Goal: Task Accomplishment & Management: Manage account settings

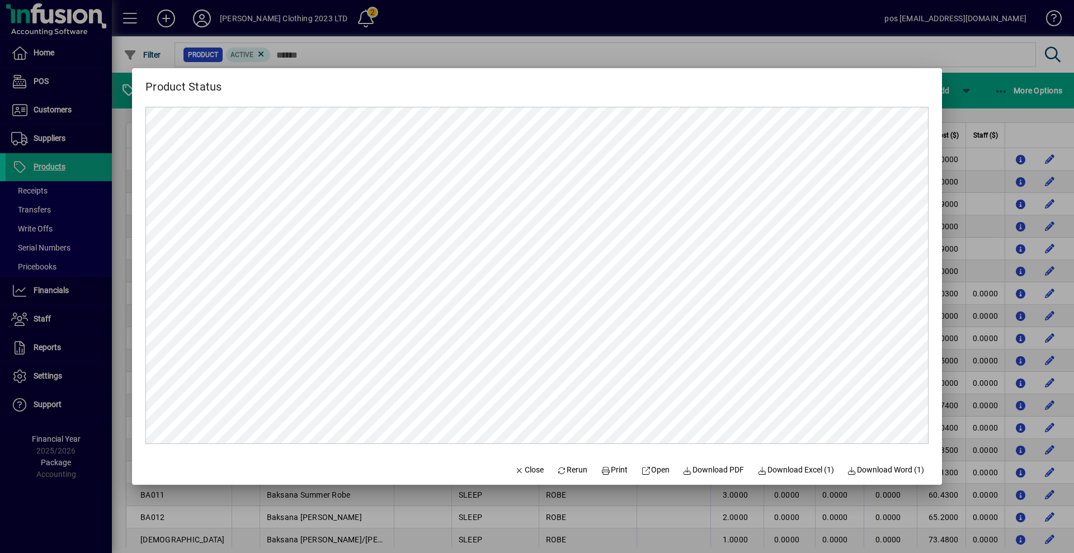
click at [526, 472] on span "Close" at bounding box center [529, 470] width 29 height 12
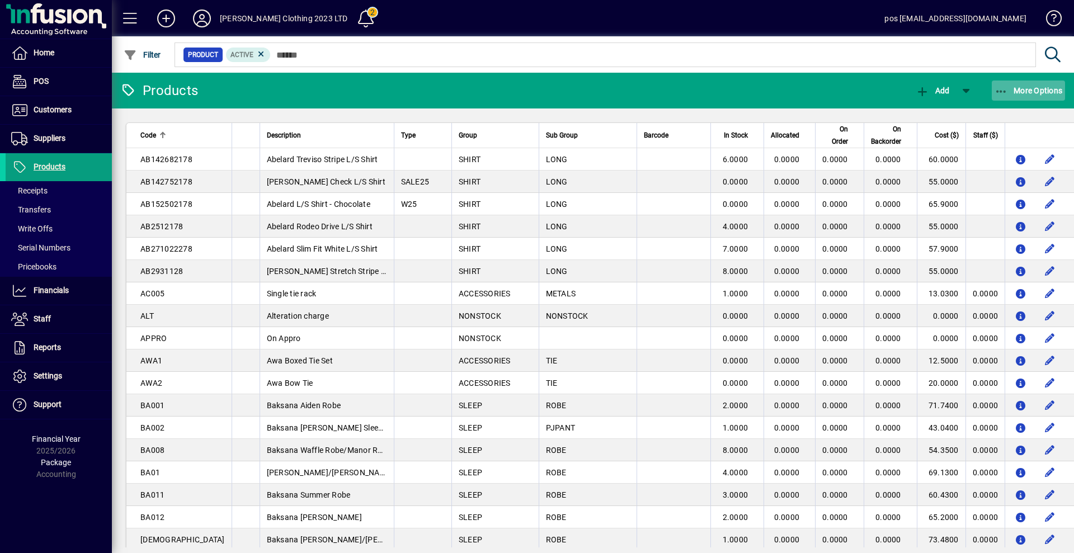
click at [1043, 90] on span "More Options" at bounding box center [1029, 90] width 68 height 9
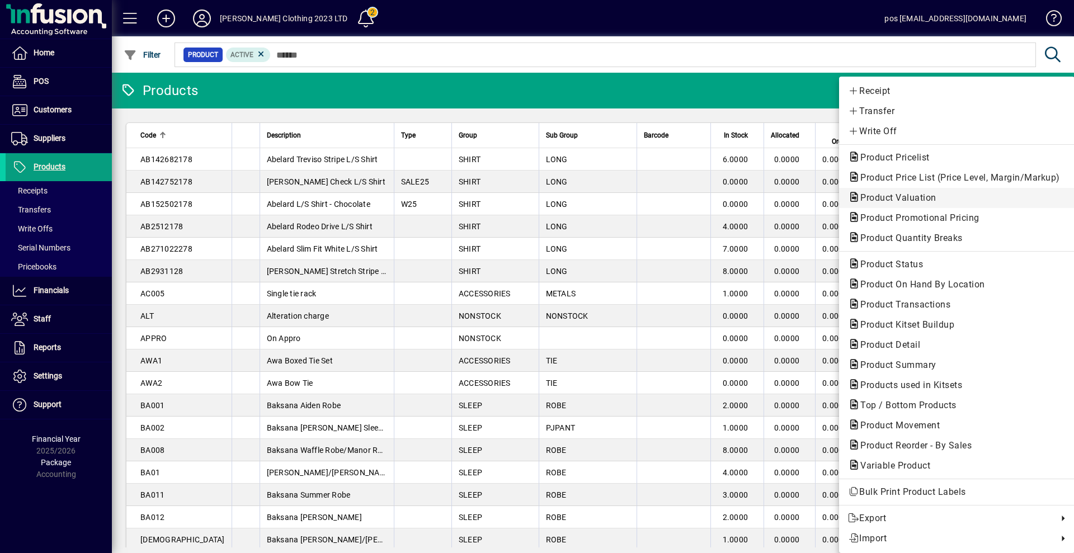
click at [901, 192] on span "Product Valuation" at bounding box center [895, 197] width 94 height 11
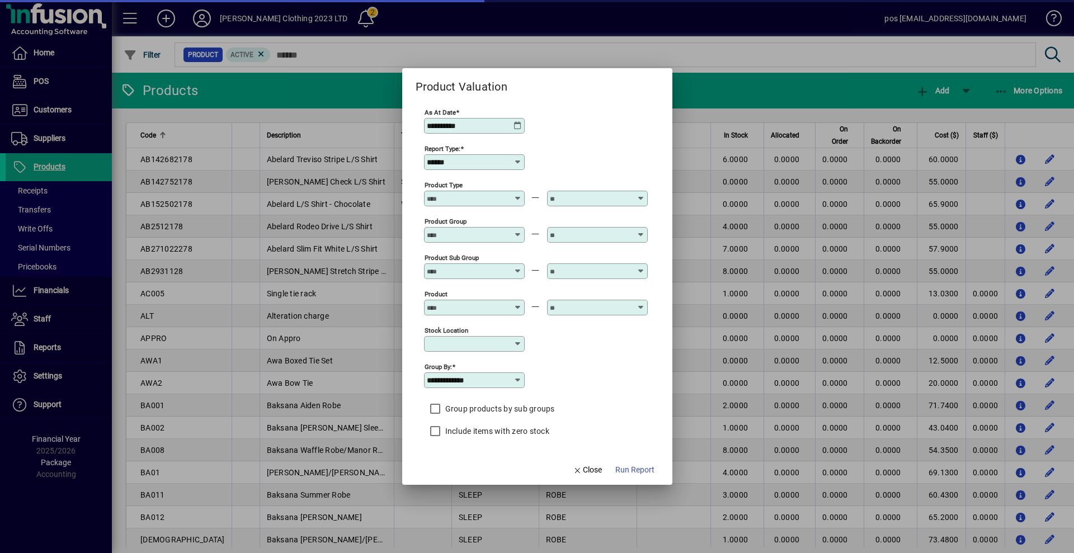
click at [521, 126] on icon at bounding box center [518, 125] width 9 height 9
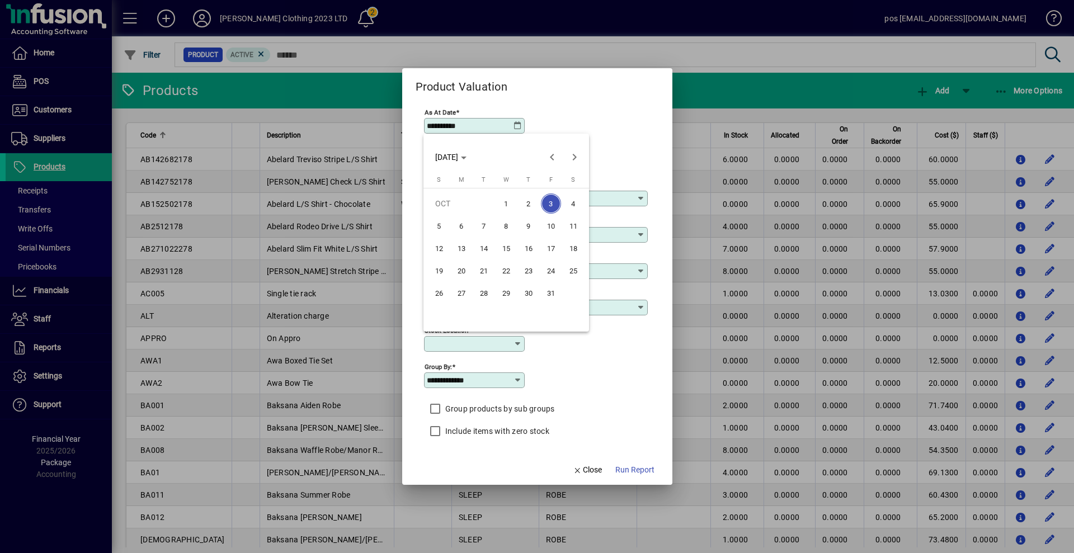
click at [632, 128] on div at bounding box center [537, 276] width 1074 height 553
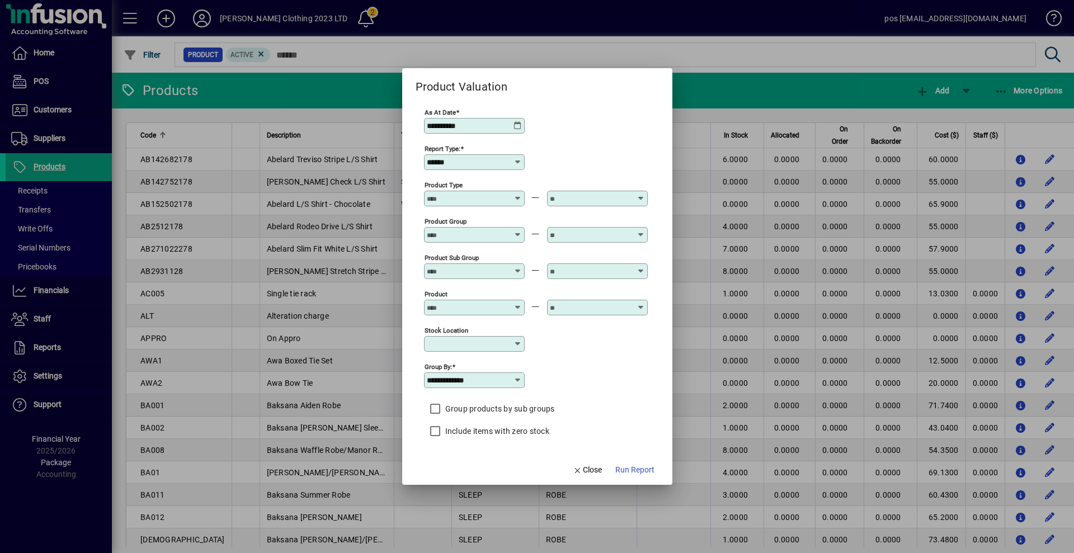
click at [519, 159] on icon at bounding box center [518, 162] width 9 height 9
click at [463, 209] on div "Summary" at bounding box center [450, 207] width 35 height 12
type input "*******"
click at [625, 471] on span "Run Report" at bounding box center [635, 470] width 39 height 12
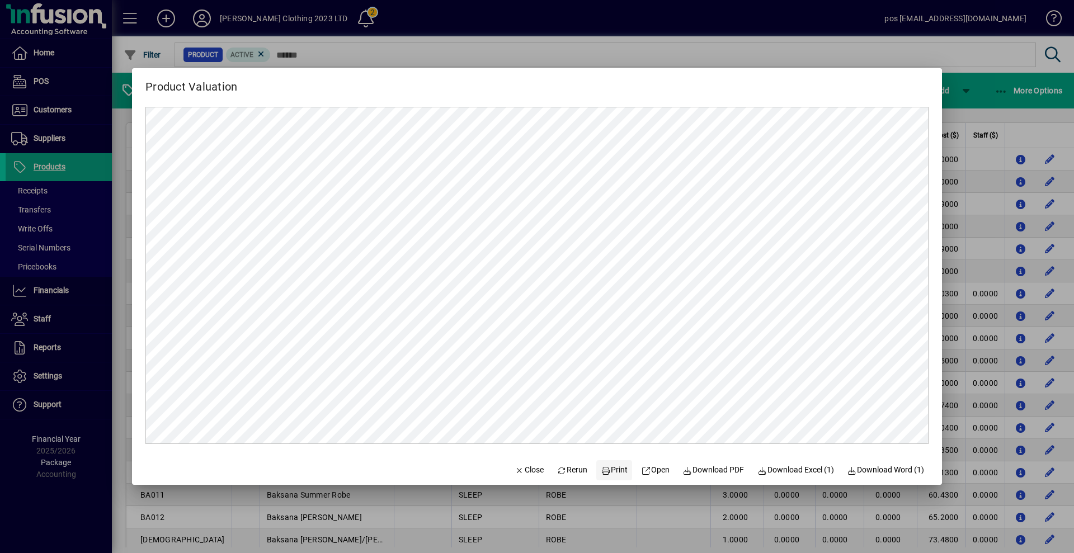
click at [620, 467] on span "Print" at bounding box center [614, 470] width 27 height 12
click at [527, 469] on span "Close" at bounding box center [529, 470] width 29 height 12
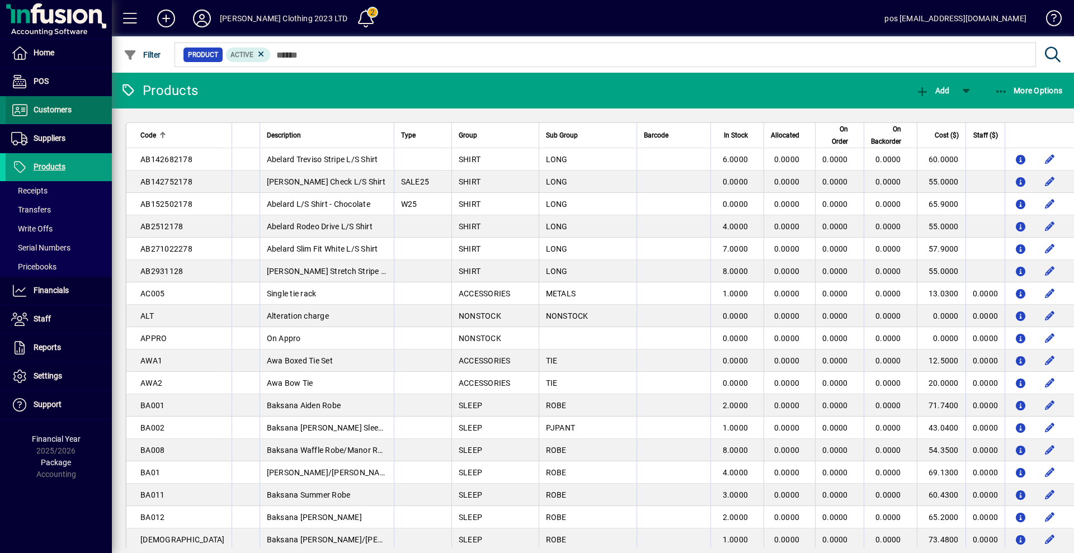
click at [51, 112] on span "Customers" at bounding box center [53, 109] width 38 height 9
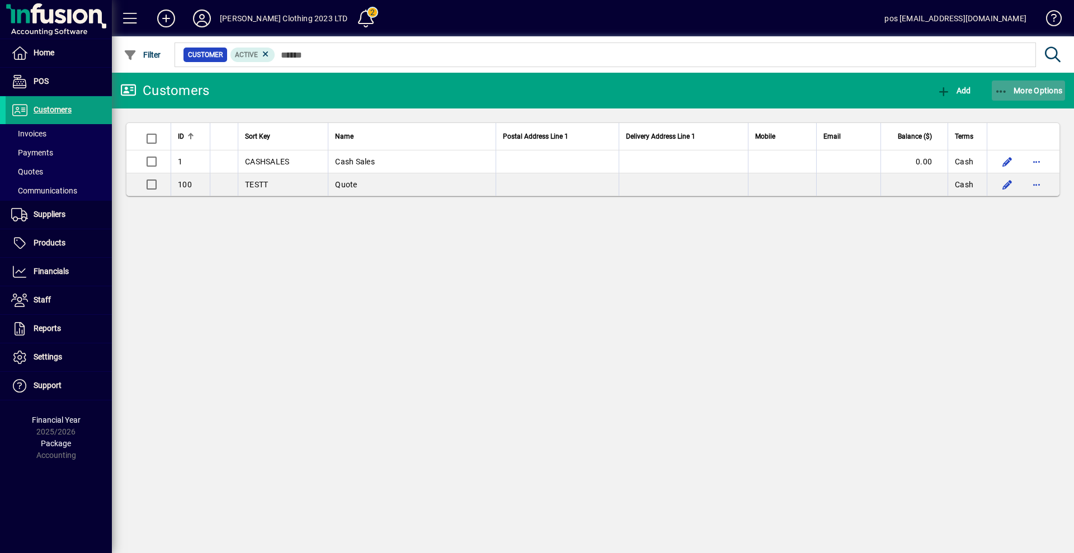
click at [1036, 88] on span "More Options" at bounding box center [1029, 90] width 68 height 9
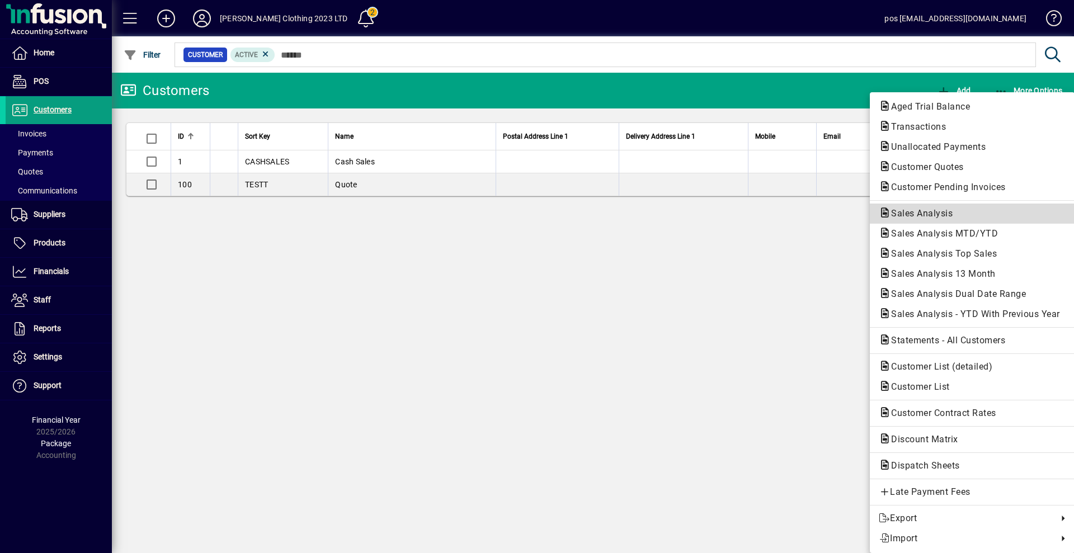
click at [917, 212] on span "Sales Analysis" at bounding box center [918, 213] width 79 height 11
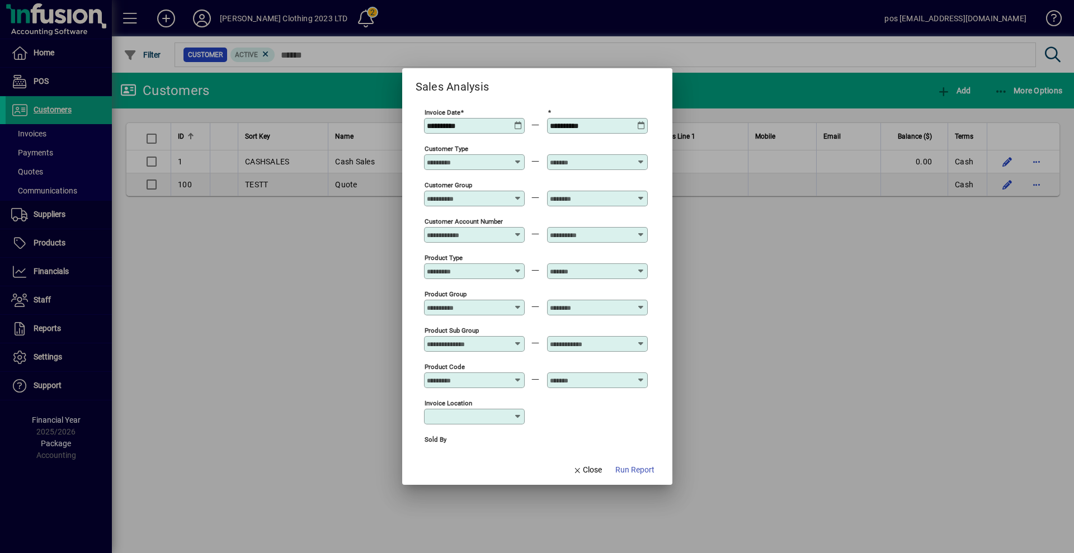
click at [514, 121] on icon at bounding box center [518, 121] width 8 height 0
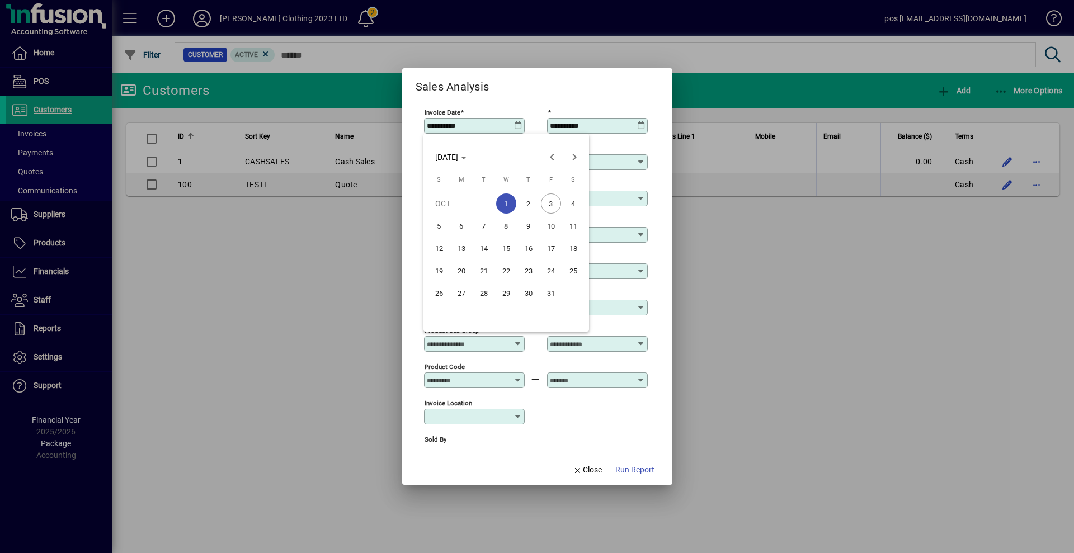
click at [555, 207] on span "3" at bounding box center [551, 204] width 20 height 20
type input "**********"
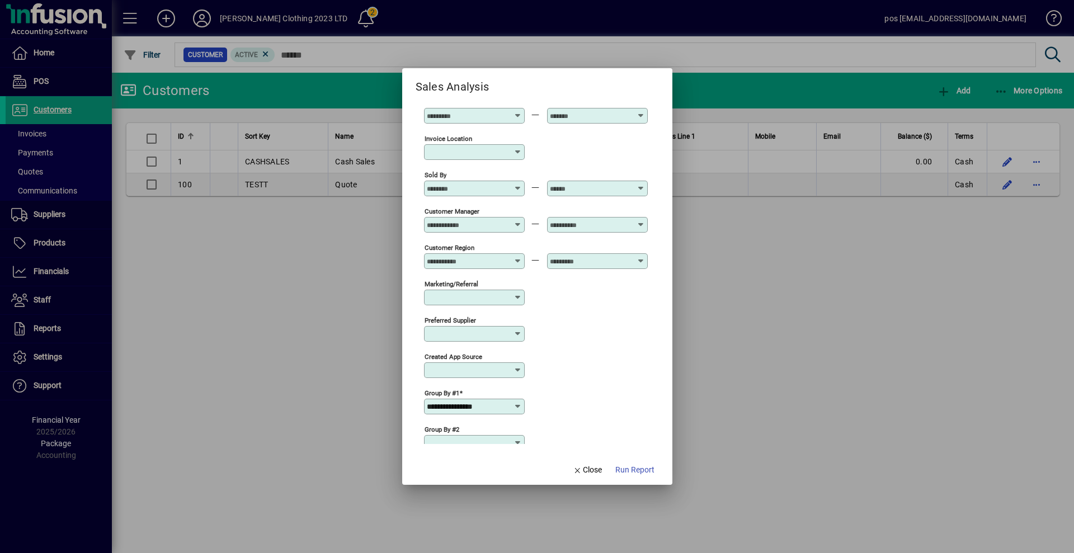
scroll to position [342, 0]
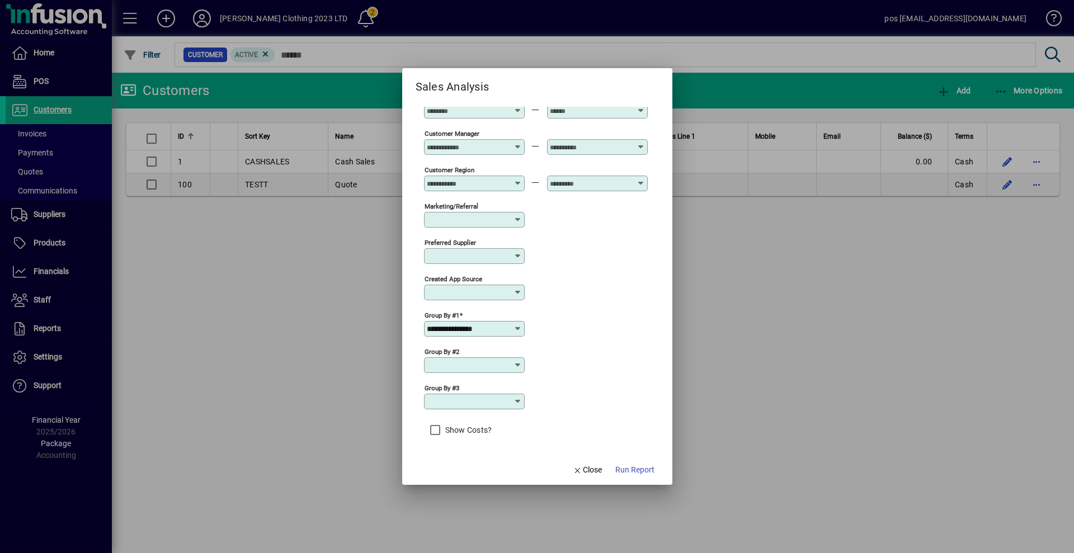
click at [520, 330] on icon at bounding box center [518, 329] width 9 height 9
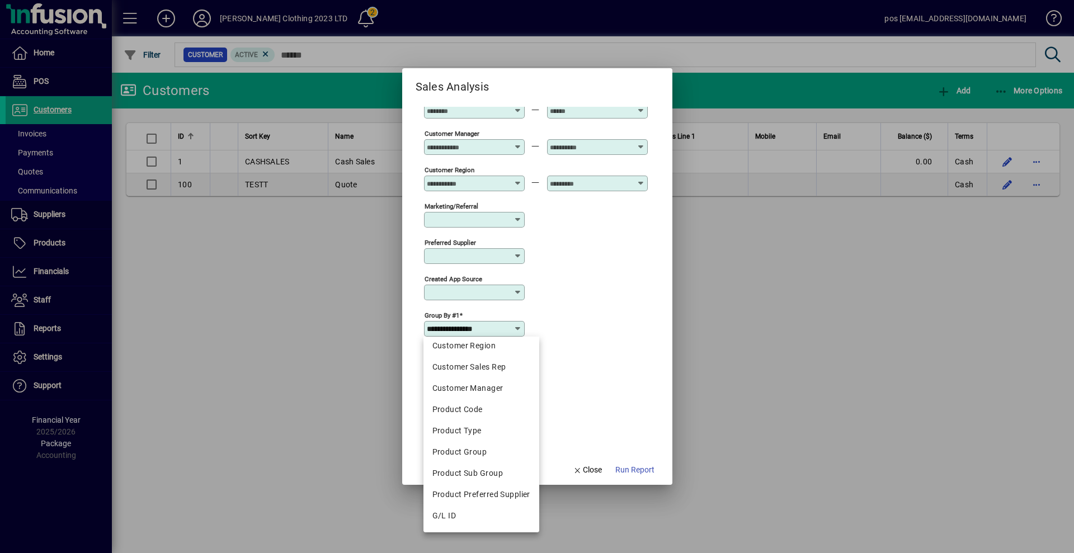
scroll to position [196, 0]
click at [475, 392] on div "Product Code" at bounding box center [482, 390] width 98 height 12
type input "**********"
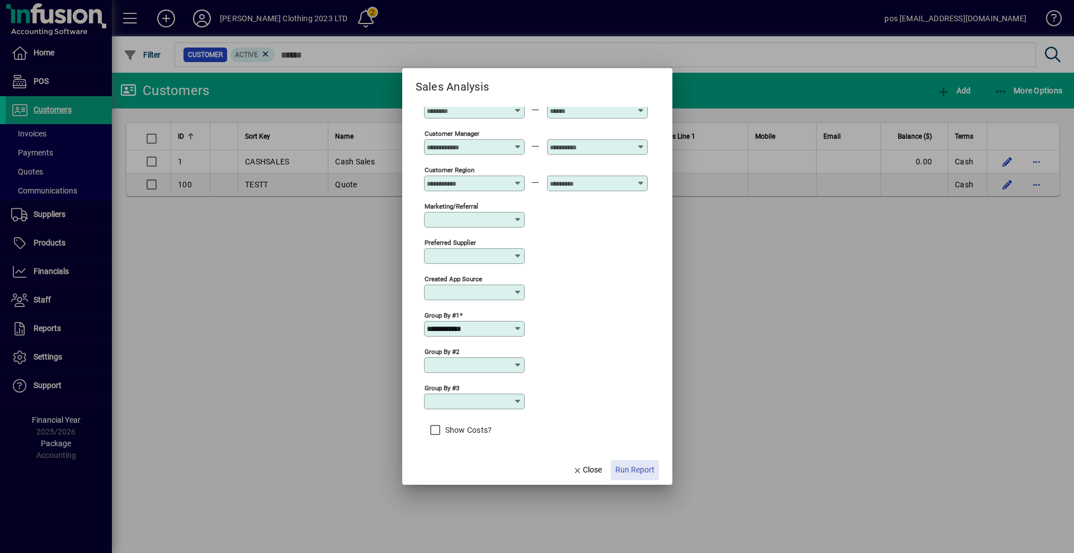
click at [634, 468] on span "Run Report" at bounding box center [635, 470] width 39 height 12
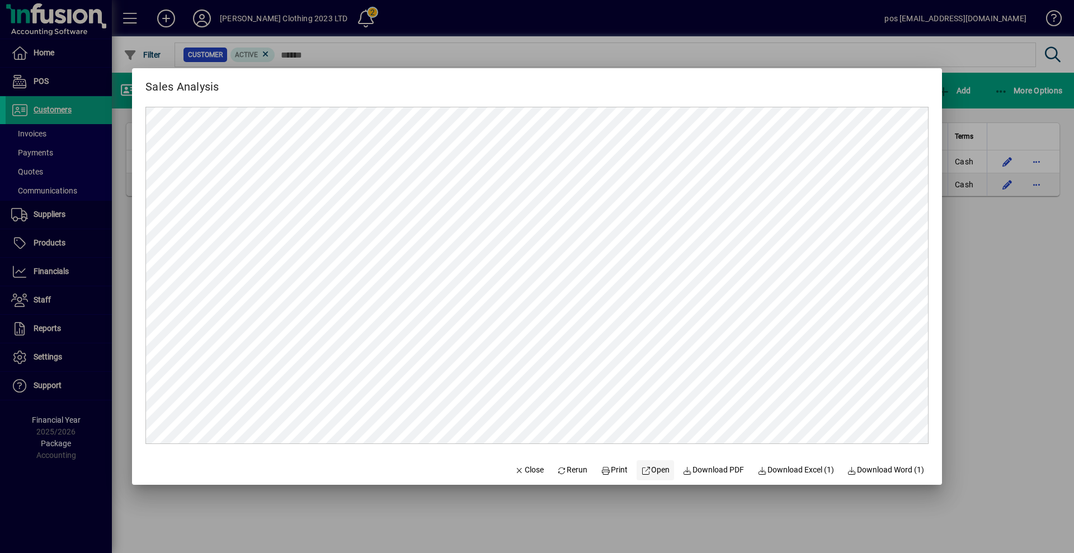
scroll to position [0, 0]
click at [611, 469] on span "Print" at bounding box center [614, 470] width 27 height 12
click at [520, 468] on span "Close" at bounding box center [529, 470] width 29 height 12
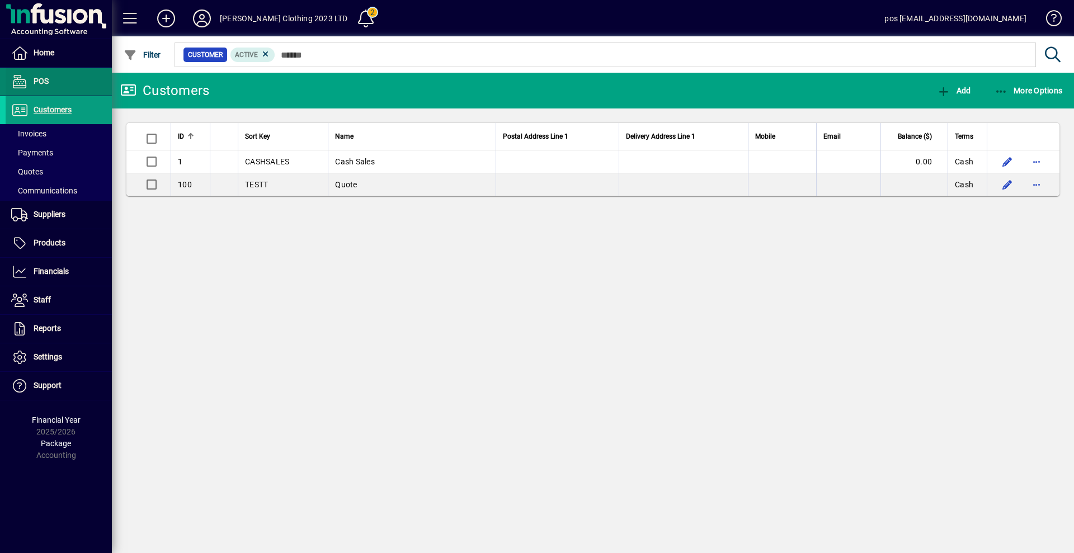
click at [62, 85] on span at bounding box center [59, 81] width 106 height 27
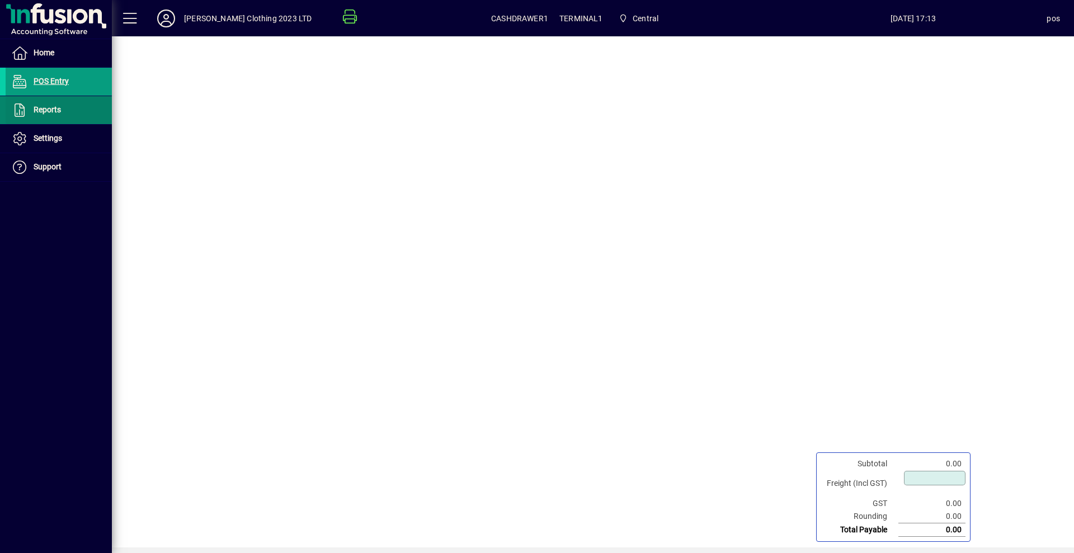
type input "****"
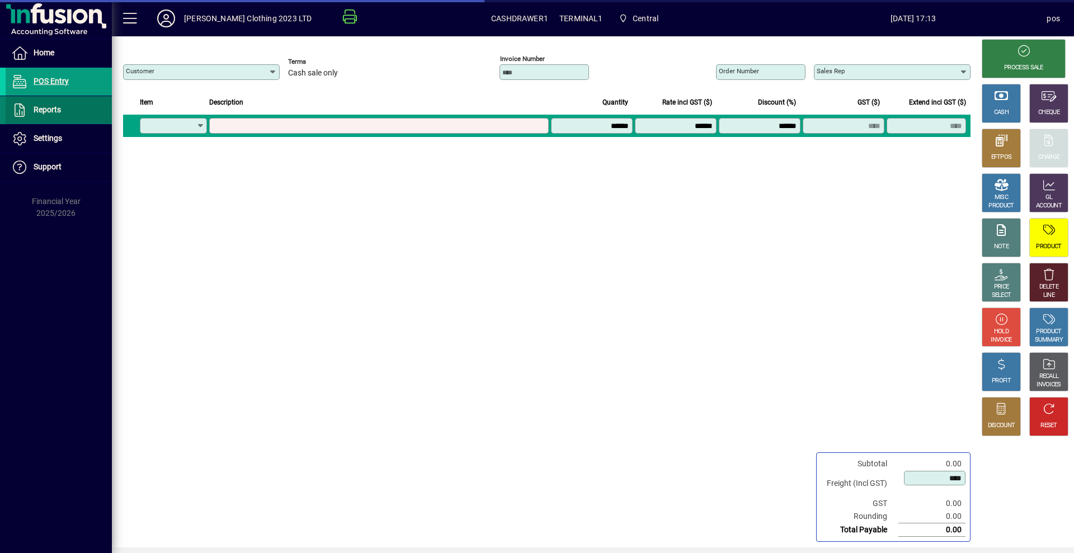
type input "**********"
click at [58, 113] on span "Reports" at bounding box center [47, 109] width 27 height 9
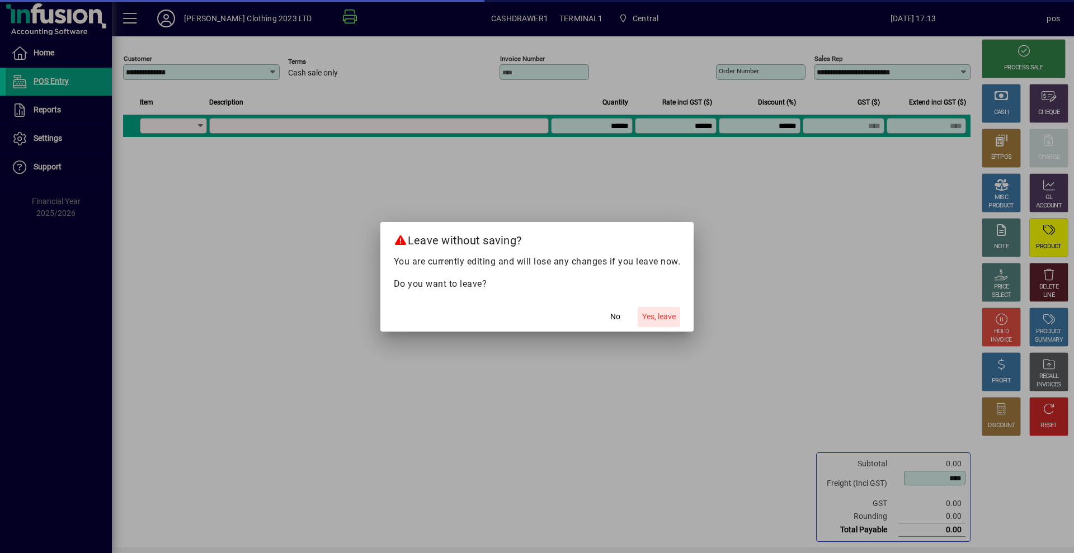
click at [652, 316] on span "Yes, leave" at bounding box center [659, 317] width 34 height 12
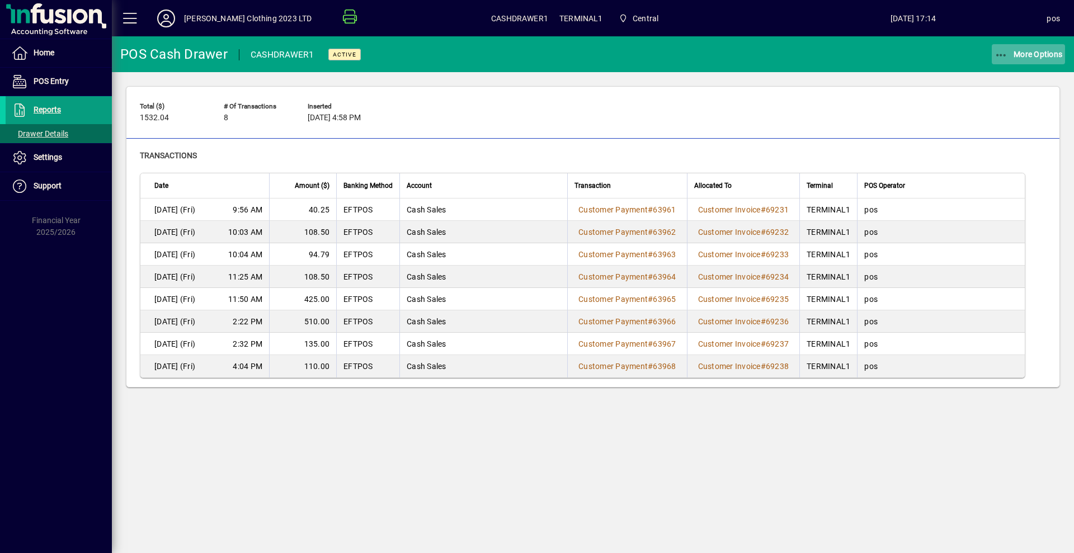
click at [1055, 51] on span "More Options" at bounding box center [1029, 54] width 68 height 9
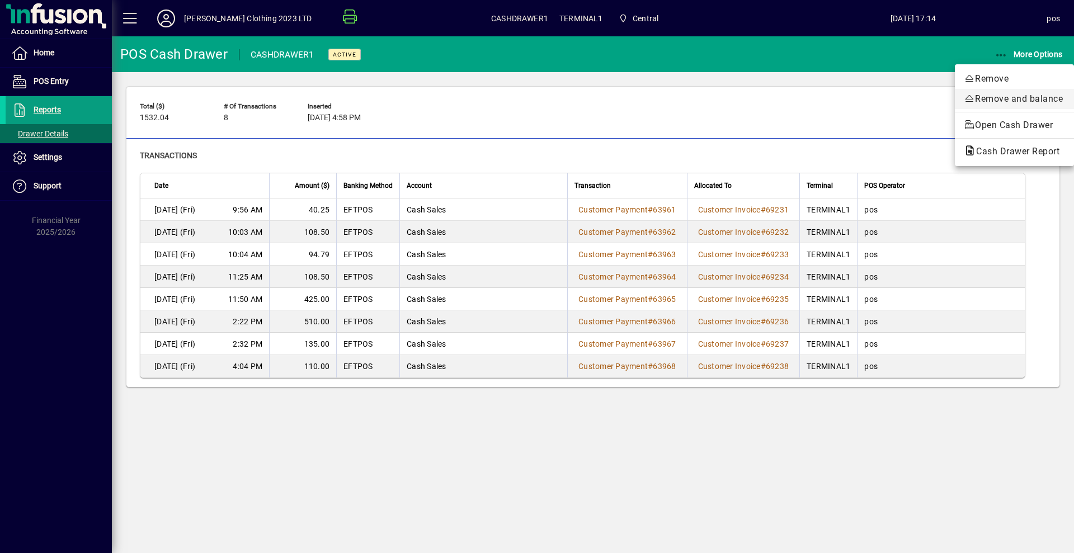
click at [985, 102] on span "Remove and balance" at bounding box center [1014, 98] width 101 height 13
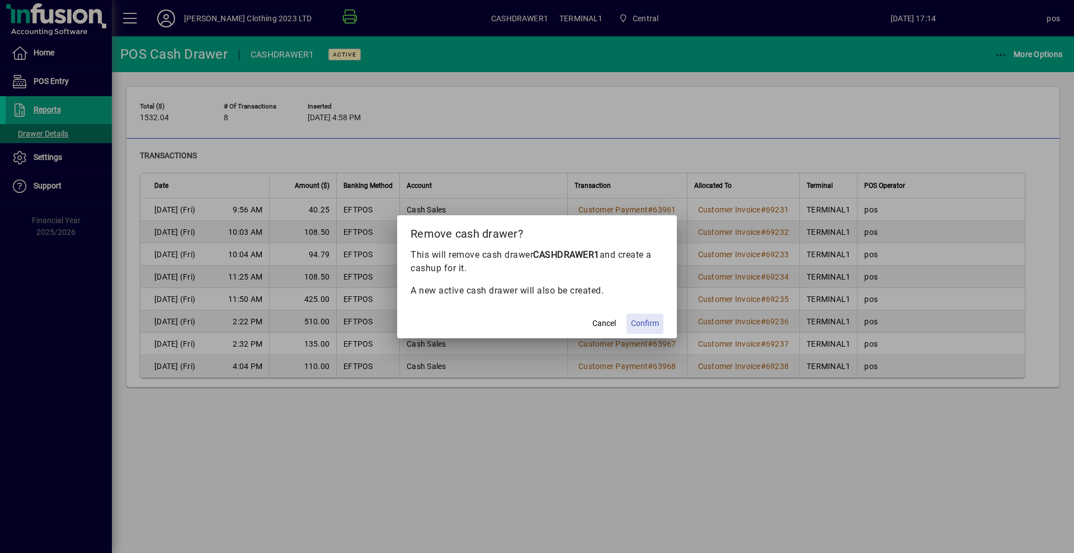
click at [647, 318] on span "Confirm" at bounding box center [645, 324] width 28 height 12
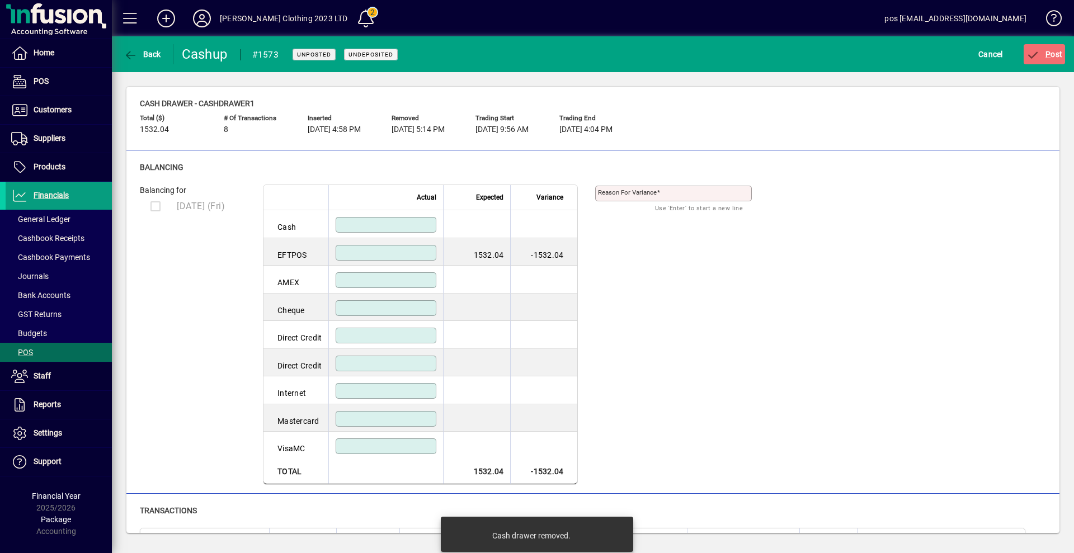
click at [403, 256] on input at bounding box center [387, 252] width 97 height 9
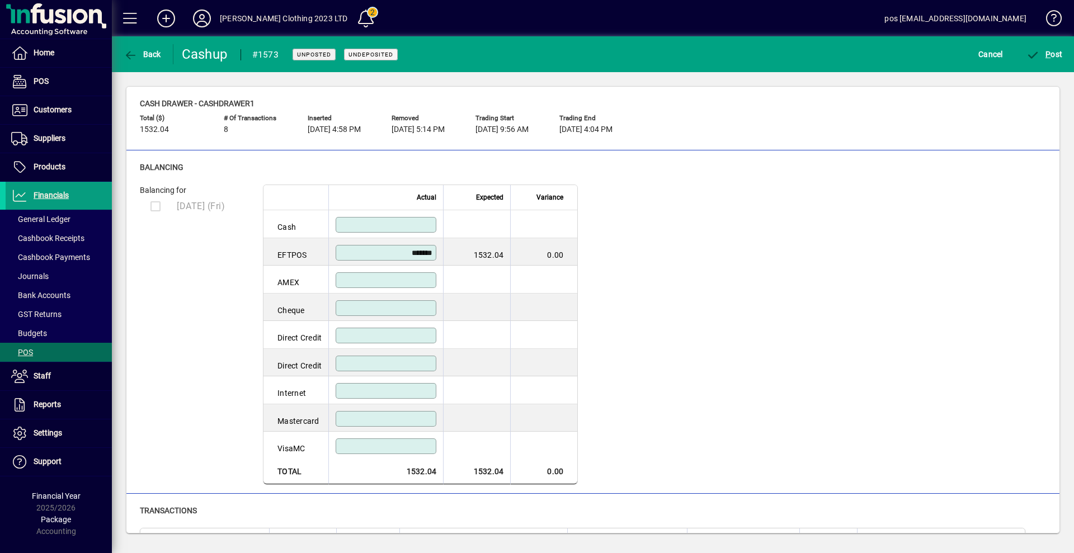
type input "*******"
click at [1051, 51] on span "P ost" at bounding box center [1045, 54] width 36 height 9
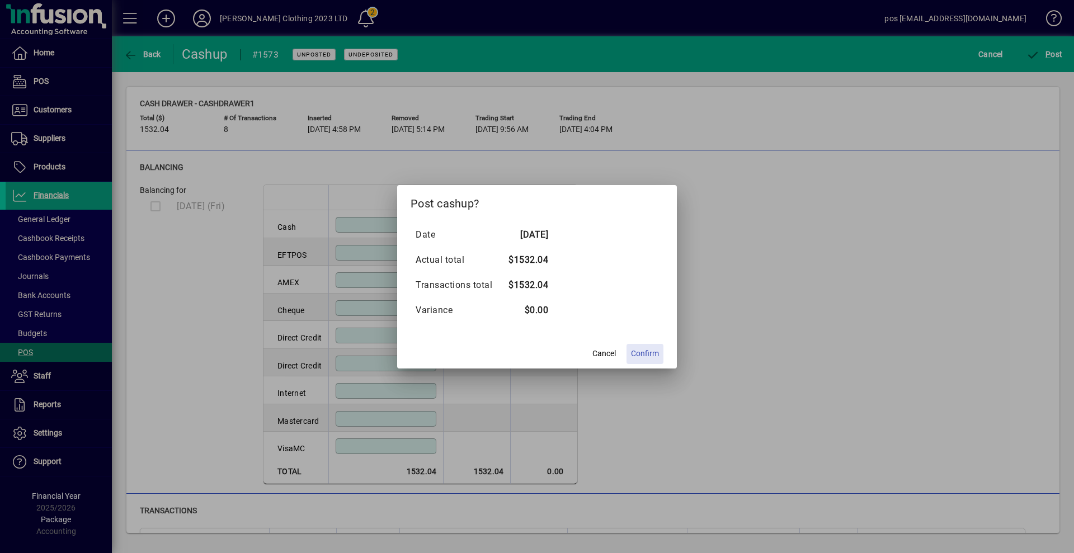
click at [641, 354] on span "Confirm" at bounding box center [645, 354] width 28 height 12
